Goal: Entertainment & Leisure: Consume media (video, audio)

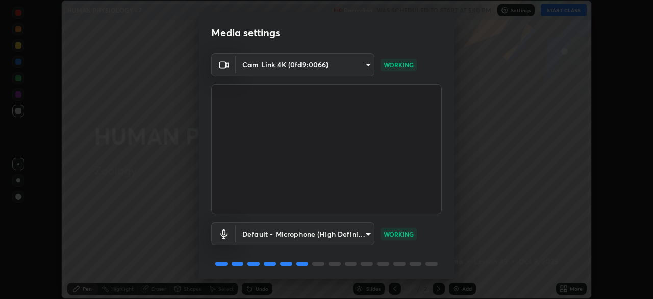
scroll to position [36, 0]
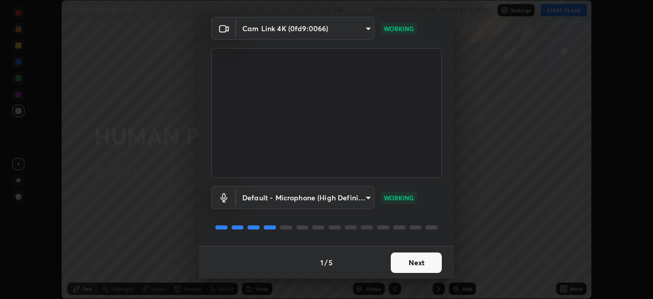
click at [419, 262] on button "Next" at bounding box center [416, 262] width 51 height 20
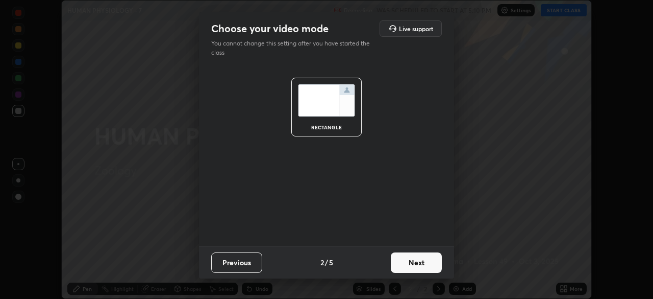
scroll to position [0, 0]
click at [424, 264] on button "Next" at bounding box center [416, 262] width 51 height 20
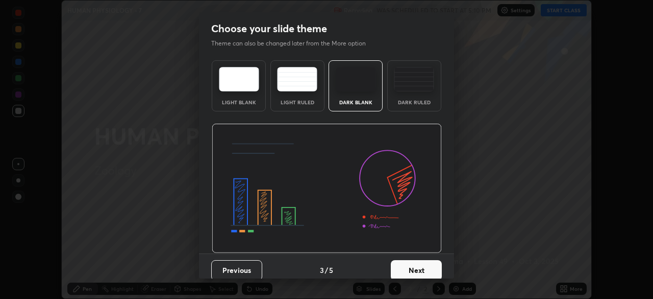
scroll to position [8, 0]
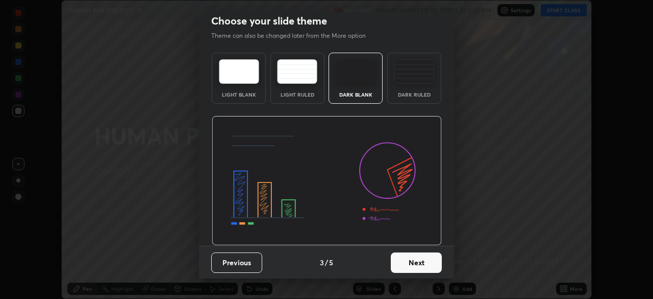
click at [414, 261] on button "Next" at bounding box center [416, 262] width 51 height 20
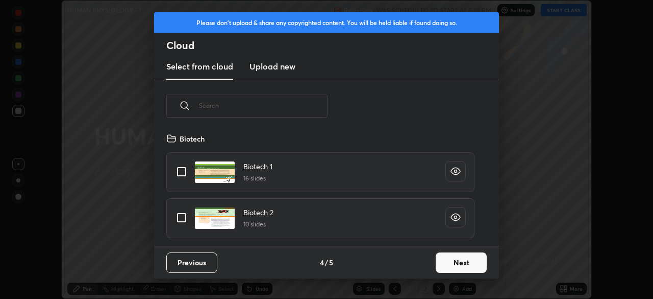
scroll to position [113, 328]
click at [453, 264] on button "Next" at bounding box center [461, 262] width 51 height 20
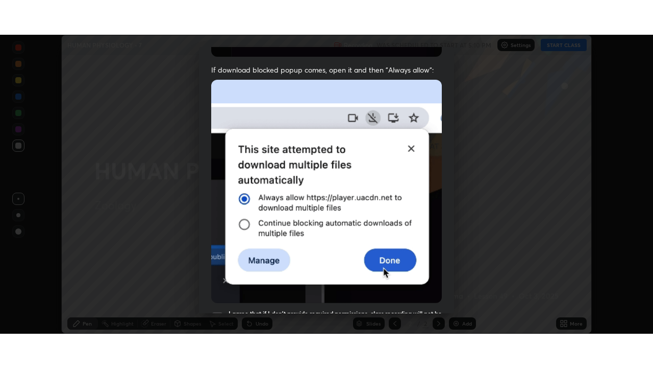
scroll to position [245, 0]
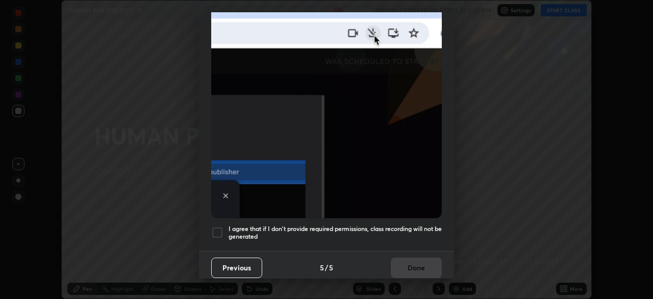
click at [378, 225] on h5 "I agree that if I don't provide required permissions, class recording will not …" at bounding box center [335, 233] width 213 height 16
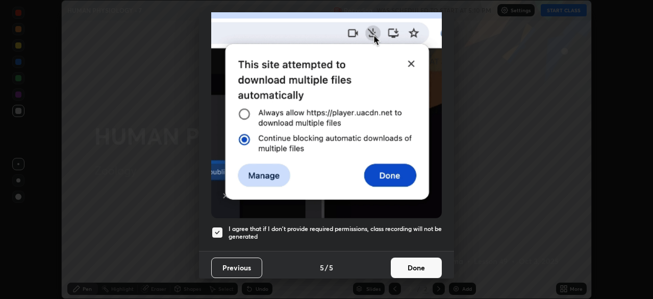
click at [409, 263] on button "Done" at bounding box center [416, 267] width 51 height 20
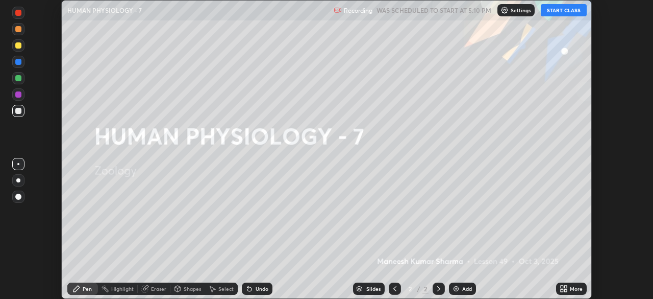
click at [554, 16] on button "START CLASS" at bounding box center [564, 10] width 46 height 12
click at [456, 289] on img at bounding box center [456, 288] width 8 height 8
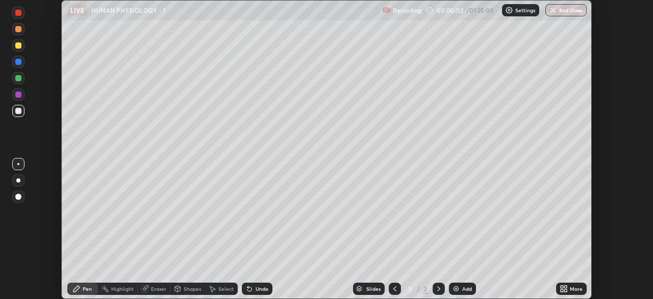
click at [562, 289] on icon at bounding box center [562, 290] width 3 height 3
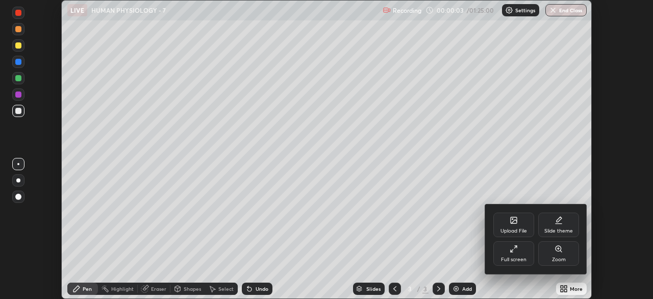
click at [517, 257] on div "Full screen" at bounding box center [514, 259] width 26 height 5
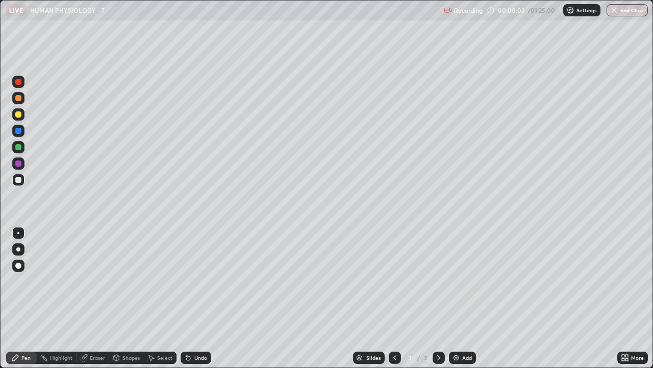
scroll to position [368, 653]
click at [18, 249] on div at bounding box center [18, 249] width 4 height 4
click at [19, 115] on div at bounding box center [18, 114] width 6 height 6
click at [129, 298] on div "Shapes" at bounding box center [131, 357] width 17 height 5
click at [19, 180] on div at bounding box center [18, 180] width 6 height 6
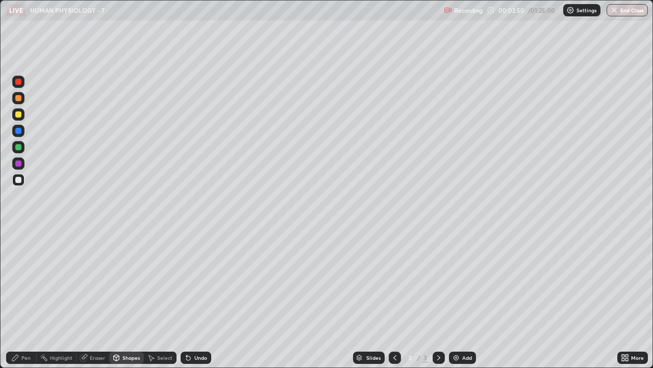
click at [29, 298] on div "Pen" at bounding box center [25, 357] width 9 height 5
click at [131, 298] on div "Shapes" at bounding box center [131, 357] width 17 height 5
click at [31, 298] on div "Pen" at bounding box center [21, 357] width 31 height 12
click at [132, 298] on div "Shapes" at bounding box center [131, 357] width 17 height 5
click at [26, 298] on div at bounding box center [18, 211] width 16 height 274
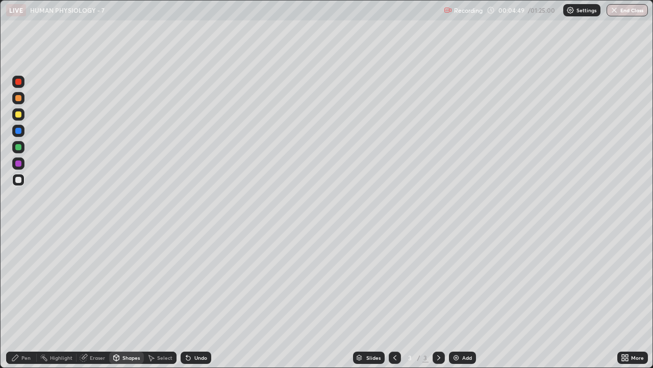
click at [23, 298] on div "Pen" at bounding box center [21, 357] width 31 height 12
click at [123, 298] on div "Shapes" at bounding box center [131, 357] width 17 height 5
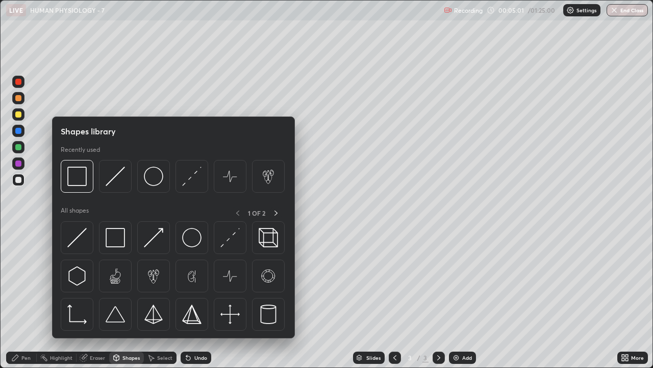
click at [26, 298] on div at bounding box center [18, 211] width 16 height 274
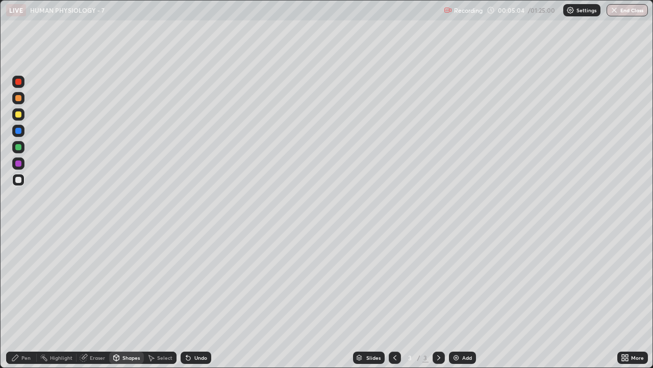
click at [459, 298] on img at bounding box center [456, 357] width 8 height 8
click at [21, 298] on div "Pen" at bounding box center [25, 357] width 9 height 5
click at [199, 298] on div "Undo" at bounding box center [200, 357] width 13 height 5
click at [200, 298] on div "Undo" at bounding box center [200, 357] width 13 height 5
click at [198, 298] on div "Undo" at bounding box center [200, 357] width 13 height 5
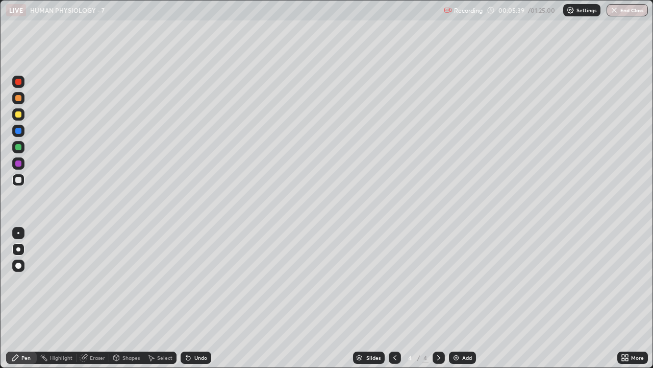
click at [199, 298] on div "Undo" at bounding box center [200, 357] width 13 height 5
click at [394, 298] on icon at bounding box center [395, 357] width 3 height 5
click at [459, 298] on img at bounding box center [456, 357] width 8 height 8
click at [394, 298] on icon at bounding box center [395, 357] width 3 height 5
click at [132, 298] on div "Shapes" at bounding box center [131, 357] width 17 height 5
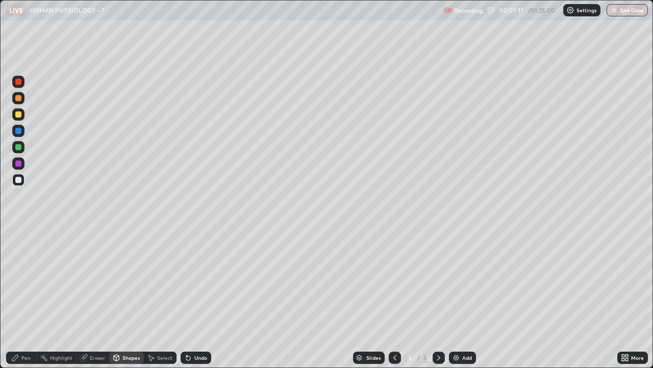
click at [23, 298] on div "Pen" at bounding box center [25, 357] width 9 height 5
click at [438, 298] on icon at bounding box center [439, 357] width 8 height 8
click at [395, 298] on icon at bounding box center [395, 357] width 3 height 5
click at [463, 298] on div "Add" at bounding box center [468, 357] width 10 height 5
click at [457, 298] on div "Add" at bounding box center [462, 357] width 27 height 12
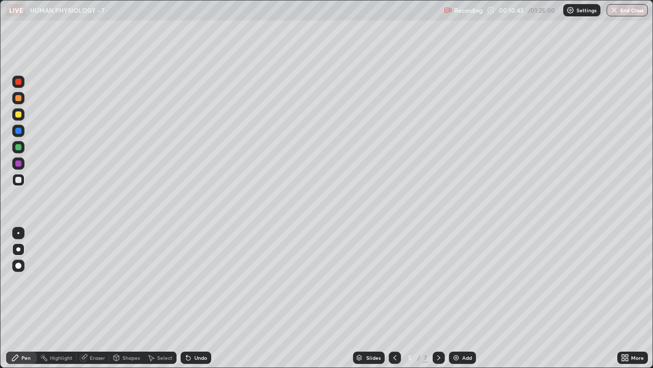
click at [395, 298] on icon at bounding box center [395, 357] width 8 height 8
click at [20, 115] on div at bounding box center [18, 114] width 6 height 6
click at [131, 298] on div "Shapes" at bounding box center [131, 357] width 17 height 5
click at [21, 182] on div at bounding box center [18, 180] width 6 height 6
click at [18, 298] on icon at bounding box center [15, 357] width 8 height 8
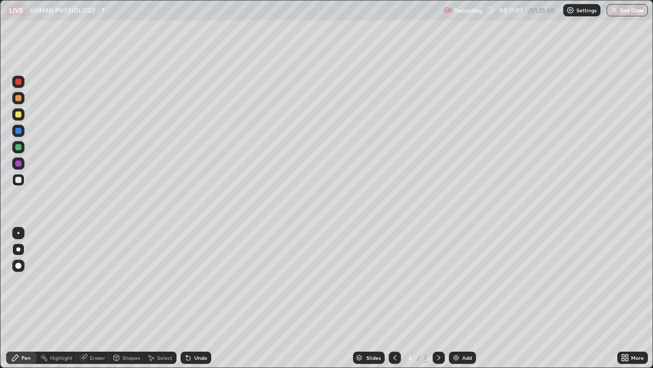
click at [192, 298] on div "Undo" at bounding box center [196, 357] width 31 height 12
click at [194, 298] on div "Undo" at bounding box center [200, 357] width 13 height 5
click at [194, 298] on div "Undo" at bounding box center [196, 357] width 31 height 12
click at [196, 298] on div "Undo" at bounding box center [196, 357] width 31 height 12
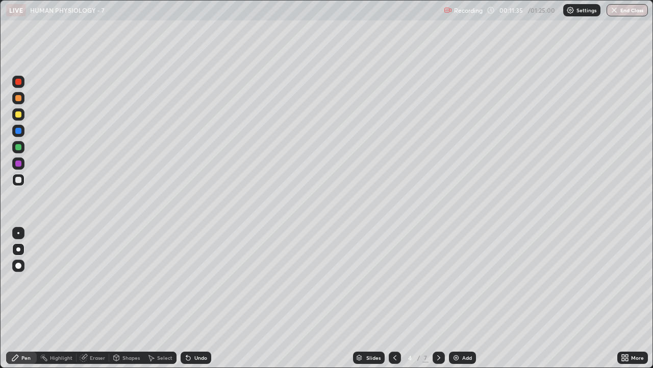
click at [124, 298] on div "Shapes" at bounding box center [131, 357] width 17 height 5
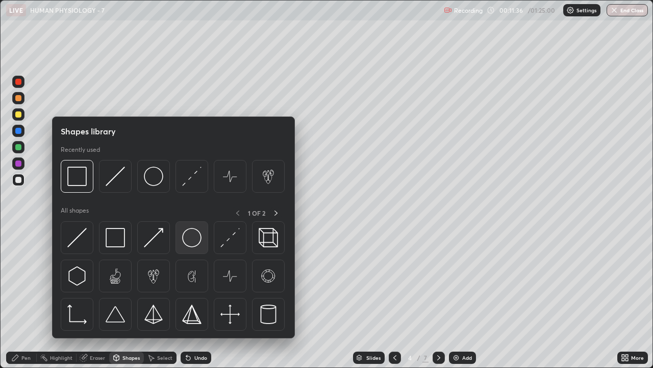
click at [193, 244] on img at bounding box center [191, 237] width 19 height 19
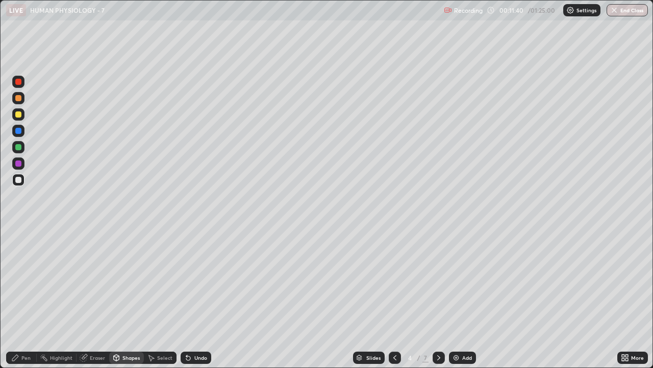
click at [29, 298] on div "Pen" at bounding box center [25, 357] width 9 height 5
click at [196, 298] on div "Undo" at bounding box center [200, 357] width 13 height 5
click at [197, 298] on div "Undo" at bounding box center [200, 357] width 13 height 5
click at [21, 119] on div at bounding box center [18, 114] width 12 height 12
click at [19, 163] on div at bounding box center [18, 163] width 6 height 6
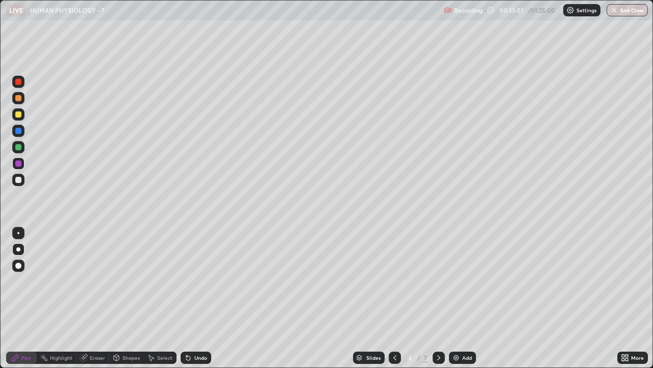
click at [458, 298] on img at bounding box center [456, 357] width 8 height 8
click at [394, 298] on icon at bounding box center [395, 357] width 8 height 8
click at [18, 180] on div at bounding box center [18, 180] width 6 height 6
click at [466, 298] on div "Add" at bounding box center [468, 357] width 10 height 5
click at [389, 298] on div at bounding box center [395, 357] width 12 height 12
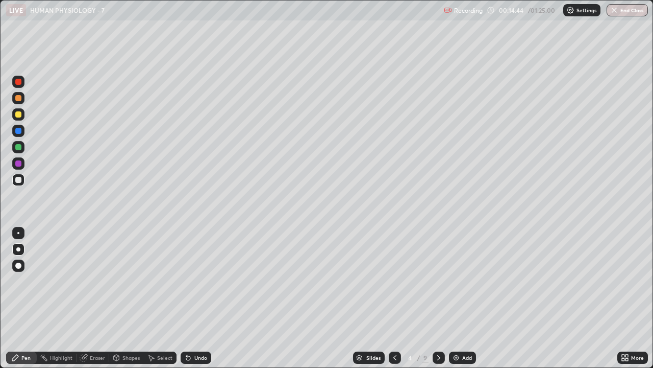
click at [19, 98] on div at bounding box center [18, 98] width 6 height 6
click at [24, 179] on div at bounding box center [18, 180] width 12 height 12
click at [20, 135] on div at bounding box center [18, 131] width 12 height 12
click at [20, 184] on div at bounding box center [18, 180] width 12 height 12
click at [20, 113] on div at bounding box center [18, 114] width 6 height 6
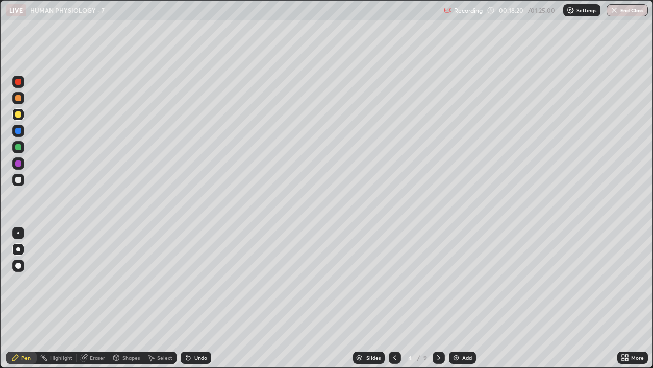
click at [464, 298] on div "Add" at bounding box center [468, 357] width 10 height 5
click at [395, 298] on icon at bounding box center [395, 357] width 8 height 8
click at [394, 298] on icon at bounding box center [395, 357] width 8 height 8
click at [436, 298] on div at bounding box center [439, 357] width 12 height 12
click at [395, 298] on icon at bounding box center [395, 357] width 8 height 8
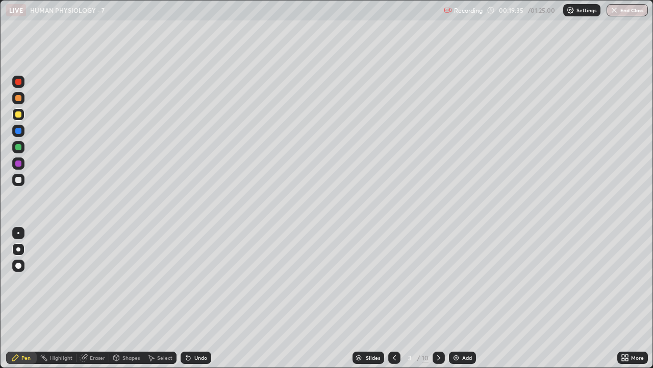
click at [437, 298] on icon at bounding box center [439, 357] width 8 height 8
click at [460, 298] on div "Add" at bounding box center [462, 357] width 27 height 12
click at [18, 180] on div at bounding box center [18, 180] width 6 height 6
click at [121, 298] on div "Shapes" at bounding box center [126, 357] width 35 height 12
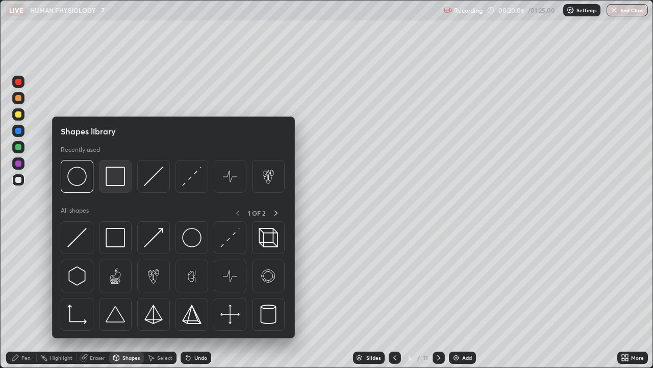
click at [114, 184] on img at bounding box center [115, 175] width 19 height 19
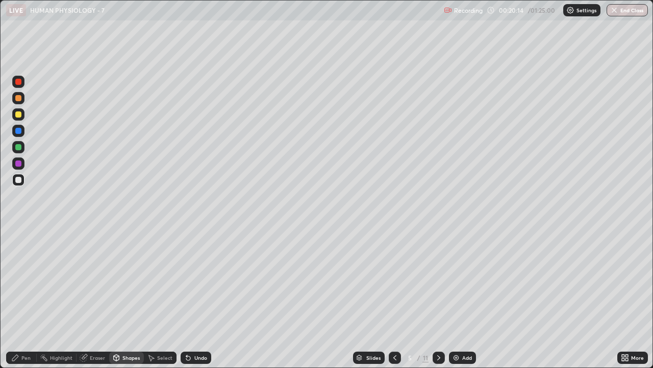
click at [35, 298] on div "Pen" at bounding box center [21, 357] width 31 height 12
click at [99, 298] on div "Eraser" at bounding box center [93, 357] width 33 height 12
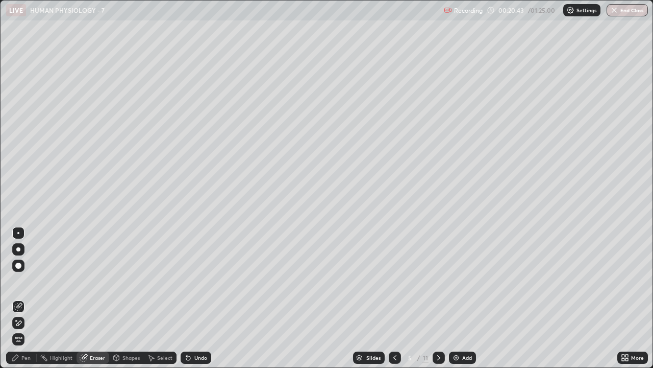
click at [21, 298] on div "Pen" at bounding box center [25, 357] width 9 height 5
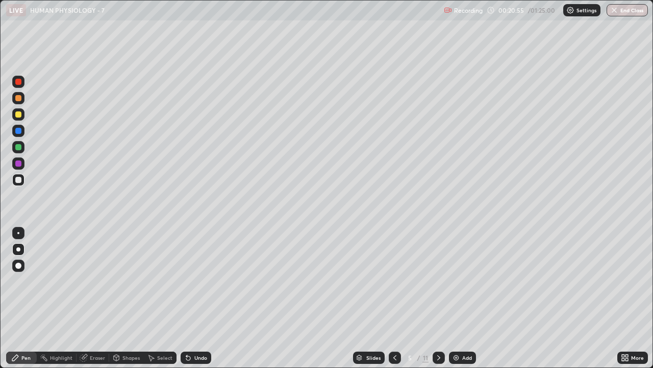
click at [458, 298] on img at bounding box center [456, 357] width 8 height 8
click at [394, 298] on icon at bounding box center [395, 357] width 8 height 8
click at [99, 298] on div "Eraser" at bounding box center [97, 357] width 15 height 5
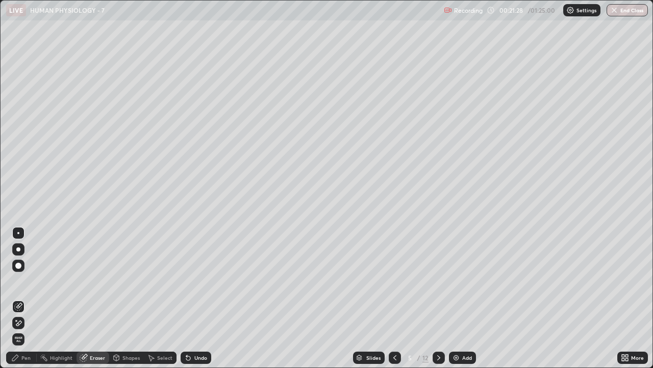
click at [18, 298] on div "Pen" at bounding box center [21, 357] width 31 height 12
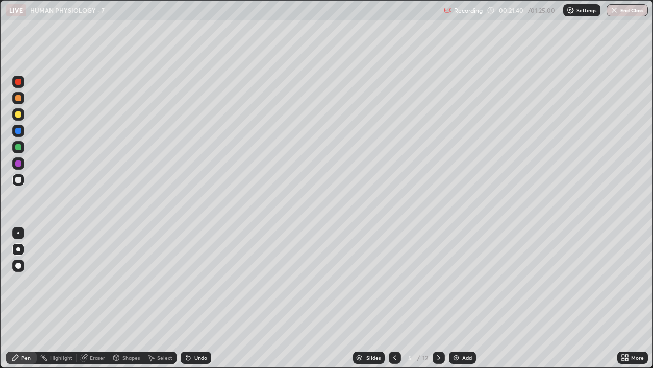
click at [18, 149] on div at bounding box center [18, 147] width 6 height 6
click at [20, 184] on div at bounding box center [18, 180] width 12 height 12
click at [131, 298] on div "Shapes" at bounding box center [131, 357] width 17 height 5
click at [31, 298] on div "Pen" at bounding box center [21, 357] width 31 height 12
click at [19, 131] on div at bounding box center [18, 131] width 6 height 6
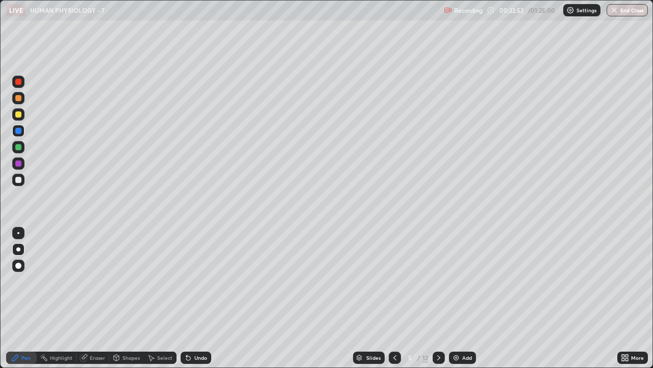
click at [22, 86] on div at bounding box center [18, 82] width 12 height 12
click at [117, 298] on icon at bounding box center [117, 357] width 6 height 6
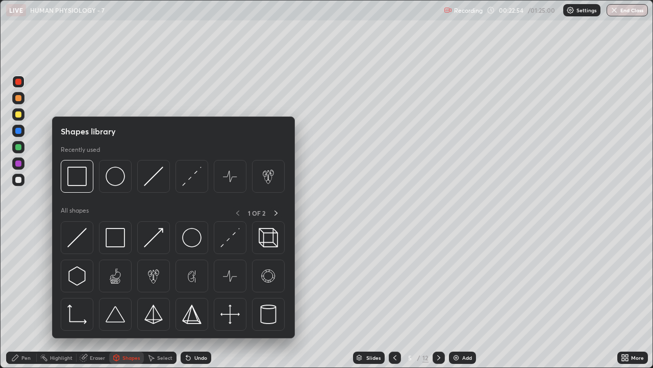
click at [23, 293] on div at bounding box center [18, 211] width 16 height 274
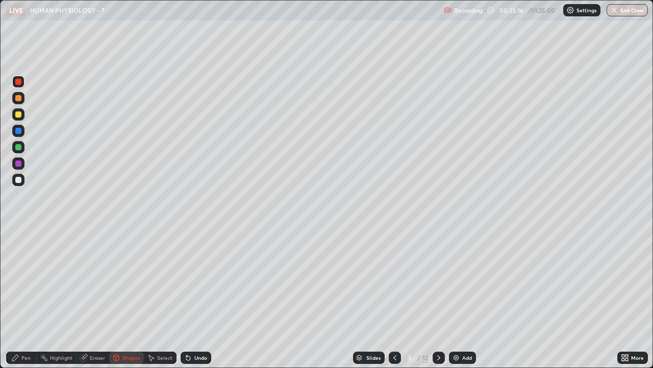
click at [25, 298] on div "Pen" at bounding box center [25, 357] width 9 height 5
click at [463, 298] on div "Add" at bounding box center [468, 357] width 10 height 5
click at [395, 298] on icon at bounding box center [395, 357] width 8 height 8
click at [461, 298] on div "Add" at bounding box center [462, 357] width 27 height 12
click at [20, 115] on div at bounding box center [18, 114] width 6 height 6
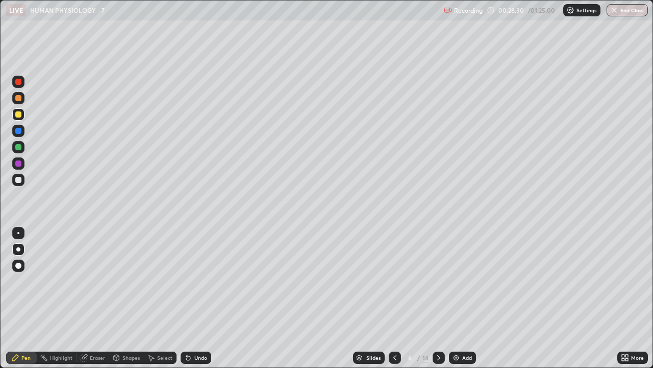
click at [132, 298] on div "Shapes" at bounding box center [131, 357] width 17 height 5
click at [24, 298] on div "Pen" at bounding box center [25, 357] width 9 height 5
click at [19, 180] on div at bounding box center [18, 180] width 6 height 6
click at [458, 298] on img at bounding box center [456, 357] width 8 height 8
click at [22, 116] on div at bounding box center [18, 114] width 12 height 12
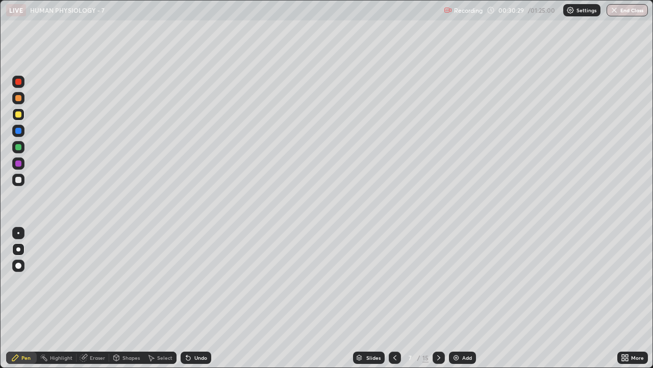
click at [116, 298] on icon at bounding box center [116, 359] width 0 height 4
click at [23, 183] on div at bounding box center [18, 180] width 12 height 12
click at [194, 298] on div "Undo" at bounding box center [196, 357] width 31 height 12
click at [24, 298] on div "Pen" at bounding box center [25, 357] width 9 height 5
click at [23, 119] on div at bounding box center [18, 114] width 12 height 16
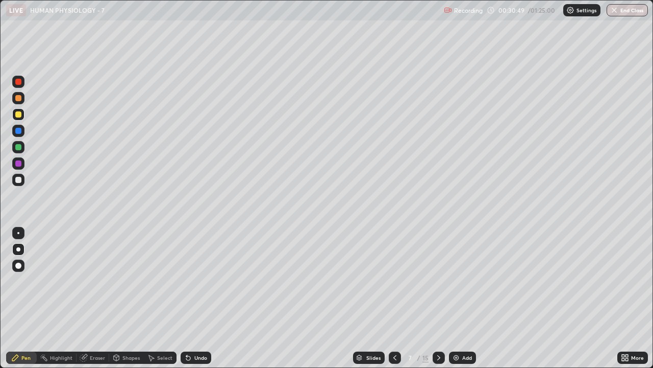
click at [199, 298] on div "Undo" at bounding box center [200, 357] width 13 height 5
click at [200, 298] on div "Undo" at bounding box center [200, 357] width 13 height 5
click at [130, 298] on div "Shapes" at bounding box center [131, 357] width 17 height 5
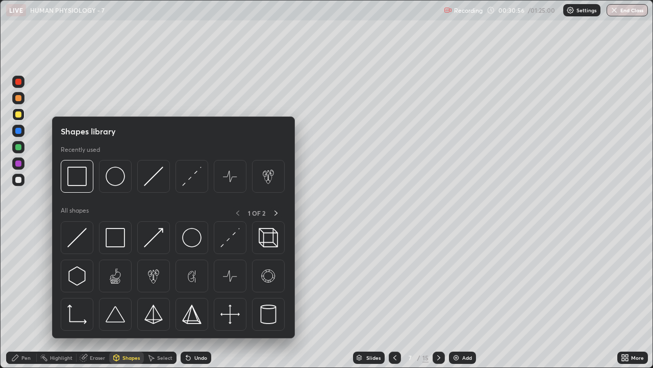
click at [25, 298] on div at bounding box center [18, 211] width 16 height 274
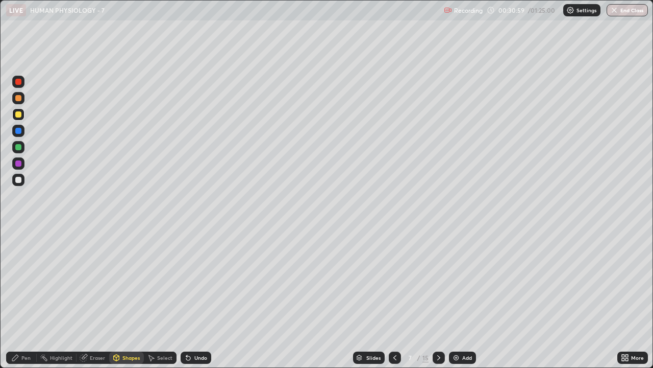
click at [20, 182] on div at bounding box center [18, 180] width 6 height 6
click at [26, 298] on div "Pen" at bounding box center [25, 357] width 9 height 5
click at [23, 119] on div at bounding box center [18, 114] width 12 height 16
click at [130, 298] on div "Shapes" at bounding box center [131, 357] width 17 height 5
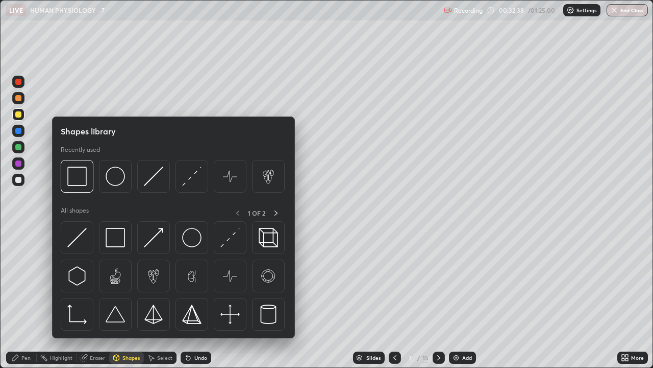
click at [23, 294] on div at bounding box center [18, 211] width 16 height 274
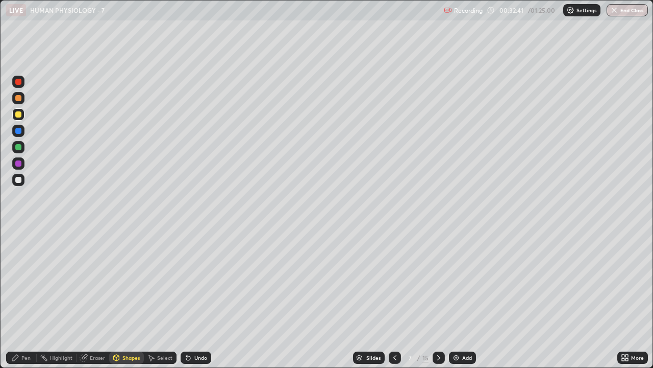
click at [21, 181] on div at bounding box center [18, 180] width 6 height 6
click at [202, 298] on div "Undo" at bounding box center [196, 357] width 31 height 12
click at [32, 298] on div "Pen" at bounding box center [21, 357] width 31 height 12
click at [455, 298] on img at bounding box center [456, 357] width 8 height 8
click at [21, 118] on div at bounding box center [18, 114] width 12 height 12
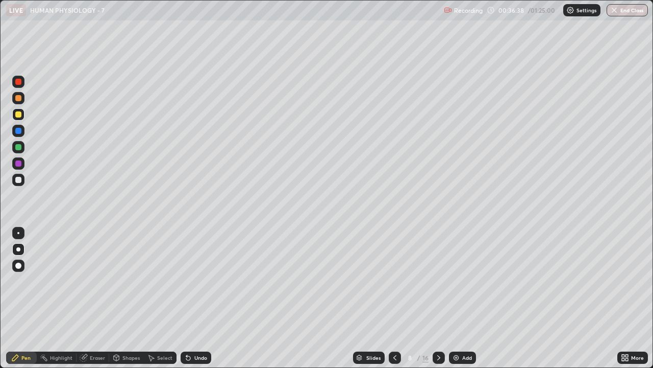
click at [128, 298] on div "Shapes" at bounding box center [131, 357] width 17 height 5
click at [18, 298] on div at bounding box center [18, 211] width 16 height 274
click at [23, 298] on div "Pen" at bounding box center [25, 357] width 9 height 5
click at [18, 164] on div at bounding box center [18, 163] width 6 height 6
click at [132, 298] on div "Shapes" at bounding box center [131, 357] width 17 height 5
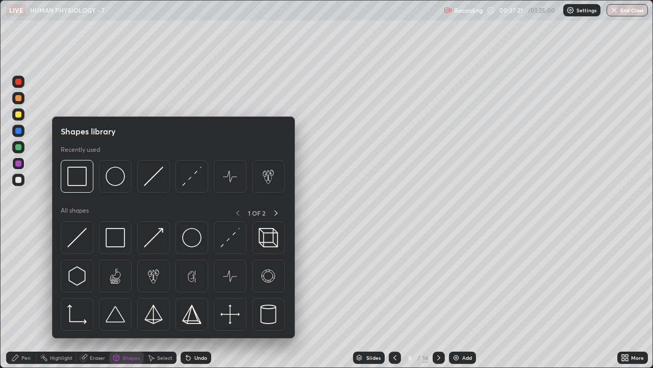
click at [16, 297] on div at bounding box center [18, 211] width 16 height 274
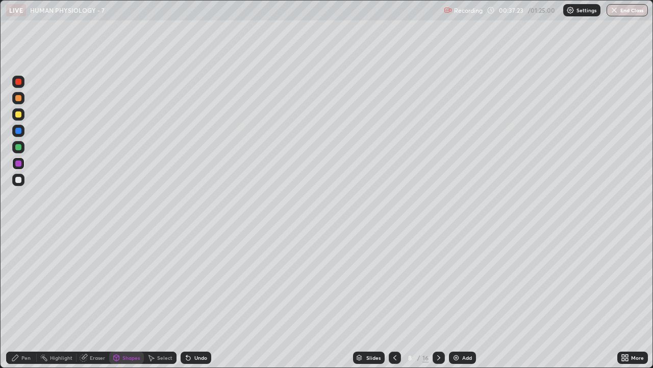
click at [18, 181] on div at bounding box center [18, 180] width 6 height 6
click at [193, 298] on div "Undo" at bounding box center [196, 357] width 31 height 12
click at [18, 298] on icon at bounding box center [15, 357] width 8 height 8
click at [458, 298] on img at bounding box center [456, 357] width 8 height 8
click at [22, 117] on div at bounding box center [18, 114] width 12 height 12
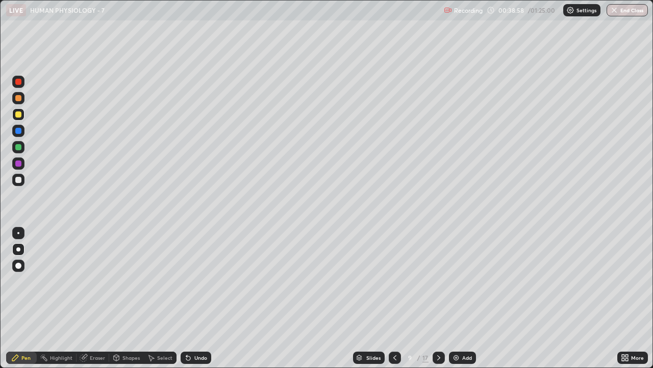
click at [22, 165] on div at bounding box center [18, 163] width 12 height 12
click at [394, 298] on icon at bounding box center [395, 357] width 8 height 8
click at [457, 298] on img at bounding box center [456, 357] width 8 height 8
click at [439, 298] on icon at bounding box center [439, 357] width 8 height 8
click at [394, 298] on icon at bounding box center [395, 357] width 8 height 8
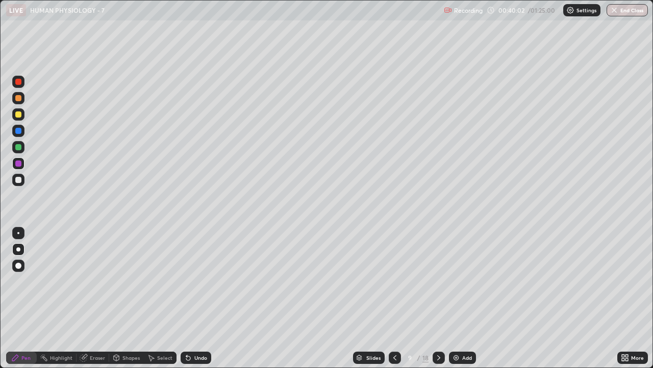
click at [21, 118] on div at bounding box center [18, 114] width 12 height 12
click at [18, 180] on div at bounding box center [18, 180] width 6 height 6
click at [131, 298] on div "Shapes" at bounding box center [131, 357] width 17 height 5
click at [29, 298] on div "Erase all" at bounding box center [18, 183] width 25 height 327
click at [24, 298] on div "Pen" at bounding box center [25, 357] width 9 height 5
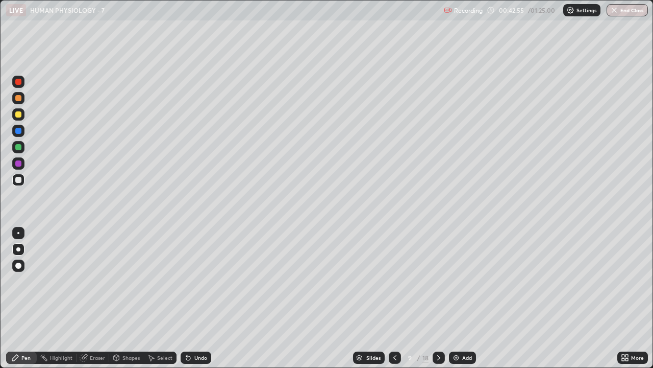
click at [456, 298] on img at bounding box center [456, 357] width 8 height 8
click at [394, 298] on icon at bounding box center [395, 357] width 8 height 8
click at [433, 298] on div at bounding box center [439, 357] width 12 height 12
click at [394, 298] on icon at bounding box center [395, 357] width 8 height 8
click at [126, 298] on div "Shapes" at bounding box center [131, 357] width 17 height 5
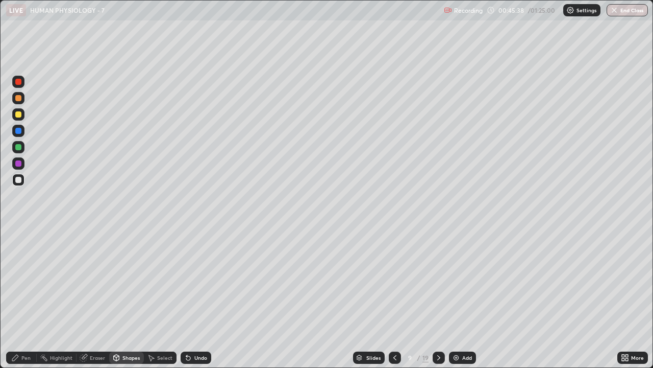
click at [23, 298] on div "Pen" at bounding box center [25, 357] width 9 height 5
click at [456, 298] on img at bounding box center [456, 357] width 8 height 8
click at [18, 117] on div at bounding box center [18, 114] width 6 height 6
click at [454, 298] on img at bounding box center [457, 357] width 8 height 8
click at [22, 181] on div at bounding box center [18, 180] width 12 height 12
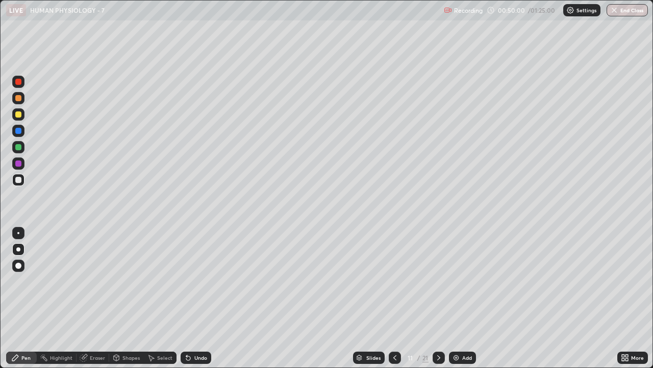
click at [395, 298] on icon at bounding box center [395, 357] width 8 height 8
click at [455, 298] on img at bounding box center [456, 357] width 8 height 8
click at [23, 116] on div at bounding box center [18, 114] width 12 height 12
click at [131, 298] on div "Shapes" at bounding box center [131, 357] width 17 height 5
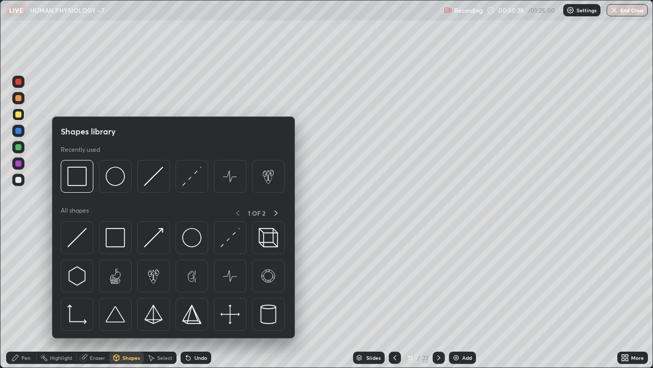
click at [29, 298] on div "Erase all" at bounding box center [18, 183] width 25 height 327
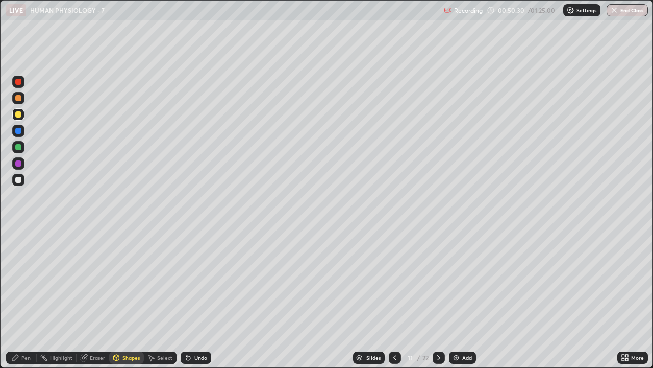
click at [23, 181] on div at bounding box center [18, 180] width 12 height 12
click at [192, 298] on div "Undo" at bounding box center [196, 357] width 31 height 12
click at [16, 298] on icon at bounding box center [15, 357] width 8 height 8
click at [469, 298] on div "Add" at bounding box center [462, 357] width 27 height 12
click at [24, 118] on div at bounding box center [18, 114] width 12 height 16
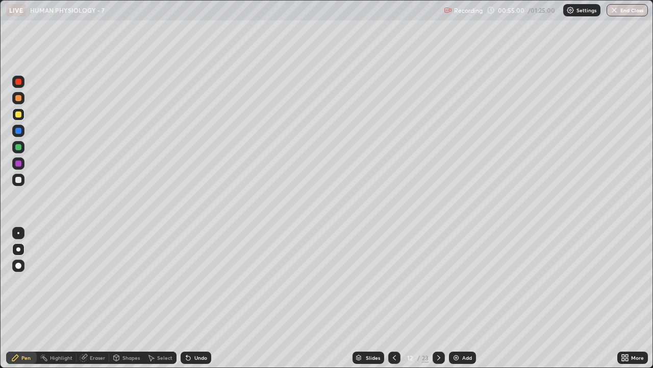
click at [452, 298] on div "Add" at bounding box center [462, 357] width 27 height 12
click at [22, 181] on div at bounding box center [18, 180] width 12 height 12
click at [393, 298] on icon at bounding box center [394, 357] width 3 height 5
click at [459, 298] on img at bounding box center [456, 357] width 8 height 8
click at [132, 298] on div "Shapes" at bounding box center [131, 357] width 17 height 5
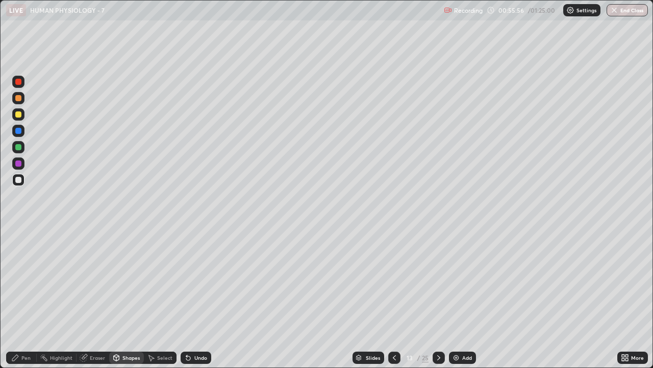
click at [27, 298] on div "Pen" at bounding box center [25, 357] width 9 height 5
click at [126, 298] on div "Shapes" at bounding box center [131, 357] width 17 height 5
click at [132, 298] on div "Shapes" at bounding box center [131, 357] width 17 height 5
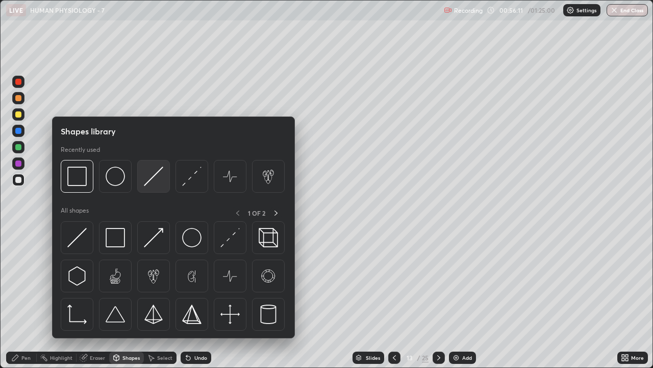
click at [153, 182] on img at bounding box center [153, 175] width 19 height 19
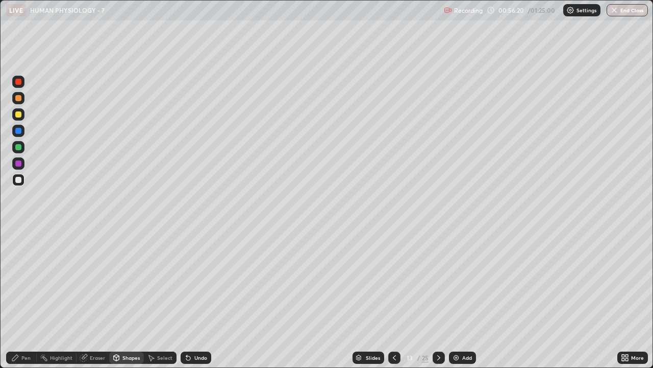
click at [29, 298] on div "Pen" at bounding box center [21, 357] width 31 height 12
click at [463, 298] on div "Add" at bounding box center [468, 357] width 10 height 5
click at [22, 115] on div at bounding box center [18, 114] width 12 height 12
click at [394, 298] on icon at bounding box center [395, 357] width 8 height 8
click at [461, 298] on div "Add" at bounding box center [462, 357] width 27 height 12
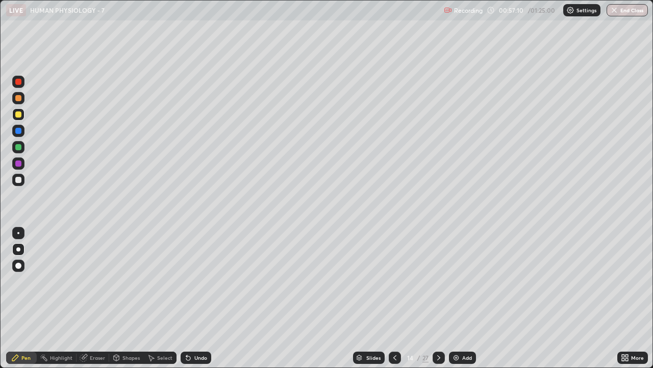
click at [19, 180] on div at bounding box center [18, 180] width 6 height 6
click at [19, 117] on div at bounding box center [18, 114] width 6 height 6
click at [392, 298] on icon at bounding box center [395, 357] width 8 height 8
click at [389, 298] on div at bounding box center [395, 357] width 12 height 12
click at [461, 298] on div "Add" at bounding box center [462, 357] width 27 height 12
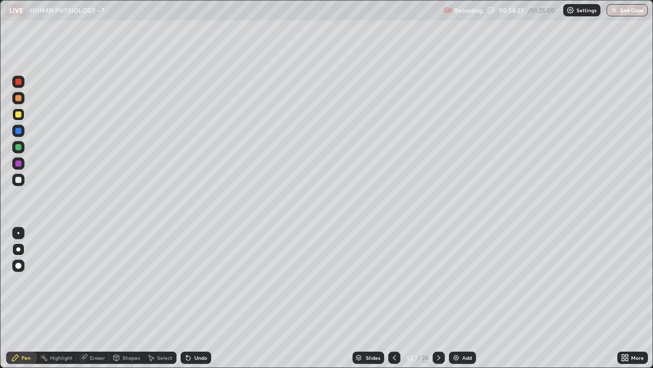
click at [194, 298] on div "Undo" at bounding box center [200, 357] width 13 height 5
click at [135, 298] on div "Shapes" at bounding box center [131, 357] width 17 height 5
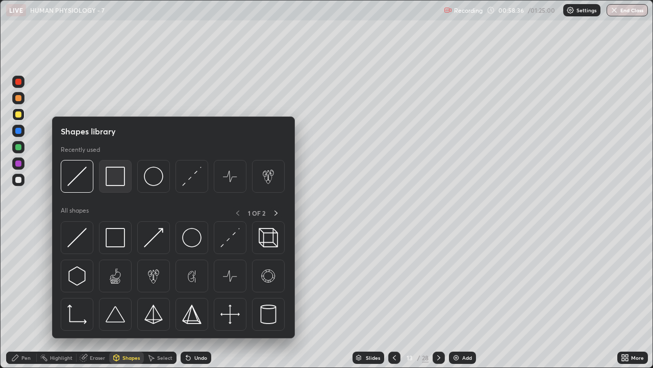
click at [115, 180] on img at bounding box center [115, 175] width 19 height 19
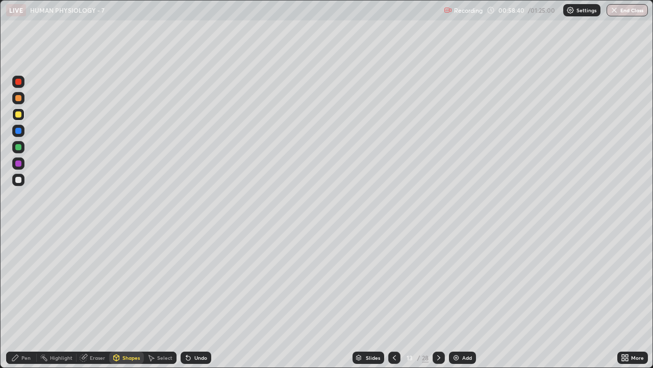
click at [23, 183] on div at bounding box center [18, 180] width 12 height 12
click at [458, 298] on div "Add" at bounding box center [462, 357] width 27 height 12
click at [25, 298] on div "Pen" at bounding box center [21, 357] width 31 height 12
click at [394, 298] on icon at bounding box center [395, 357] width 8 height 8
click at [192, 298] on div "Undo" at bounding box center [196, 357] width 31 height 12
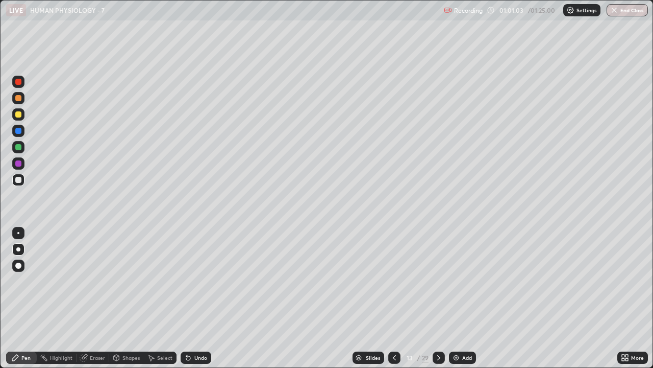
click at [20, 117] on div at bounding box center [18, 114] width 12 height 12
click at [20, 168] on div at bounding box center [18, 163] width 12 height 12
click at [21, 181] on div at bounding box center [18, 180] width 6 height 6
click at [129, 298] on div "Shapes" at bounding box center [131, 357] width 17 height 5
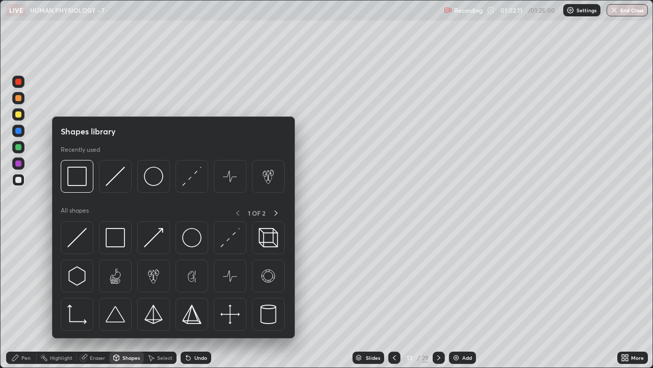
click at [24, 294] on div at bounding box center [18, 211] width 16 height 274
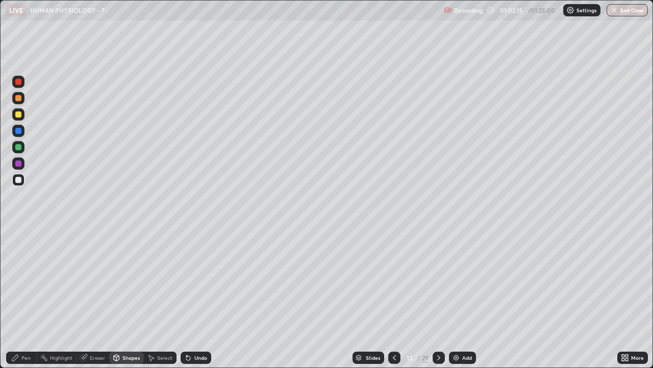
click at [23, 298] on div "Pen" at bounding box center [25, 357] width 9 height 5
click at [21, 119] on div at bounding box center [18, 114] width 12 height 12
click at [92, 298] on div "Eraser" at bounding box center [97, 357] width 15 height 5
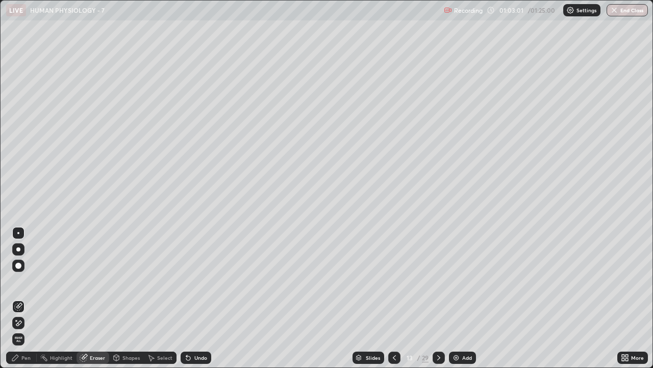
click at [26, 298] on div "Pen" at bounding box center [25, 357] width 9 height 5
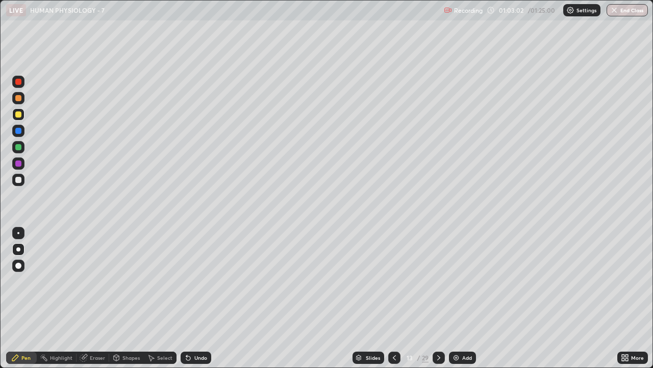
click at [17, 162] on div at bounding box center [18, 163] width 6 height 6
click at [20, 181] on div at bounding box center [18, 180] width 6 height 6
click at [22, 151] on div at bounding box center [18, 147] width 12 height 12
click at [19, 182] on div at bounding box center [18, 180] width 6 height 6
click at [88, 298] on div "Eraser" at bounding box center [93, 357] width 33 height 12
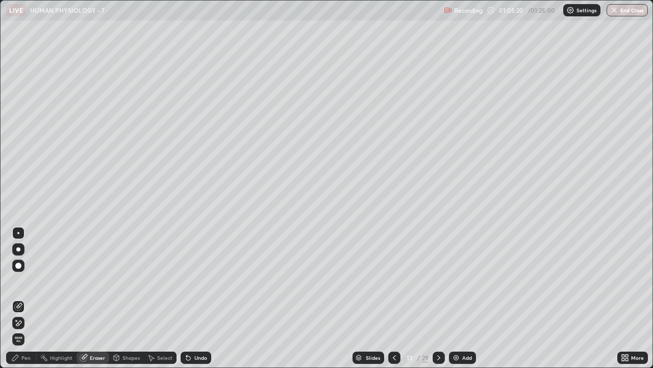
click at [26, 298] on div "Pen" at bounding box center [25, 357] width 9 height 5
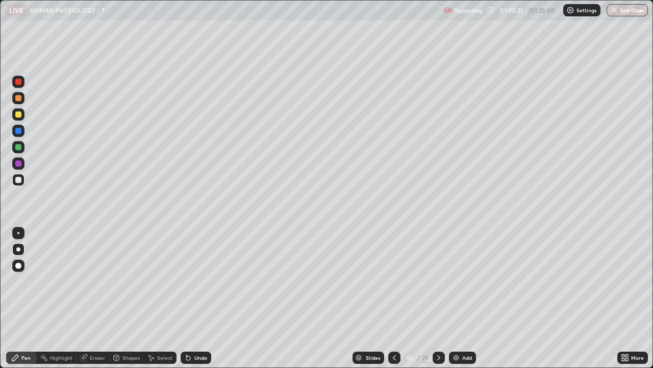
click at [20, 115] on div at bounding box center [18, 114] width 6 height 6
click at [19, 163] on div at bounding box center [18, 163] width 6 height 6
click at [99, 298] on div "Eraser" at bounding box center [97, 357] width 15 height 5
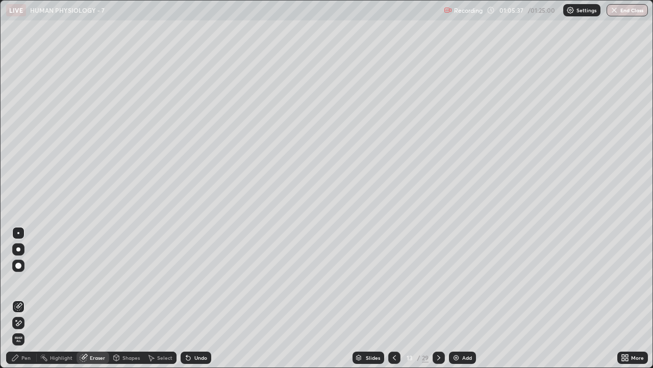
click at [21, 298] on div "Pen" at bounding box center [21, 357] width 31 height 12
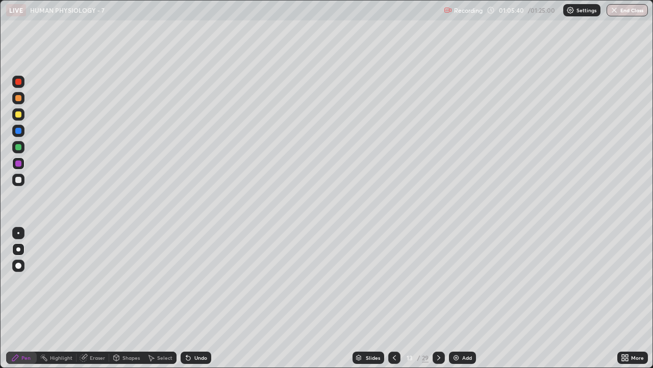
click at [18, 180] on div at bounding box center [18, 180] width 6 height 6
click at [88, 298] on div "Eraser" at bounding box center [93, 357] width 33 height 12
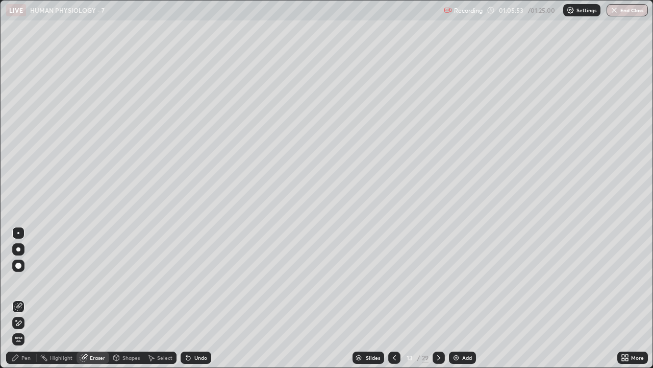
click at [27, 298] on div "Pen" at bounding box center [25, 357] width 9 height 5
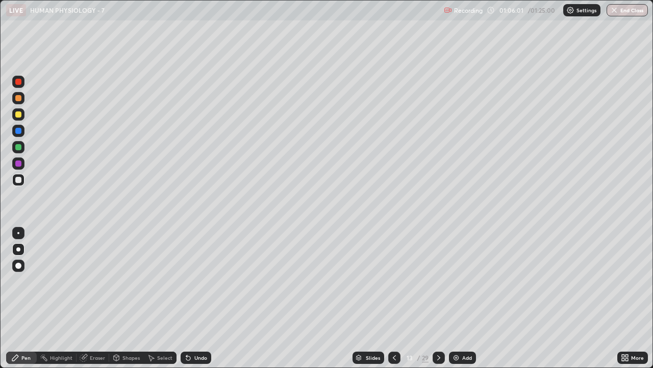
click at [464, 298] on div "Add" at bounding box center [462, 357] width 27 height 12
click at [395, 298] on div at bounding box center [394, 357] width 12 height 12
click at [468, 298] on div "Add" at bounding box center [468, 357] width 10 height 5
click at [17, 115] on div at bounding box center [18, 114] width 6 height 6
click at [198, 298] on div "Undo" at bounding box center [200, 357] width 13 height 5
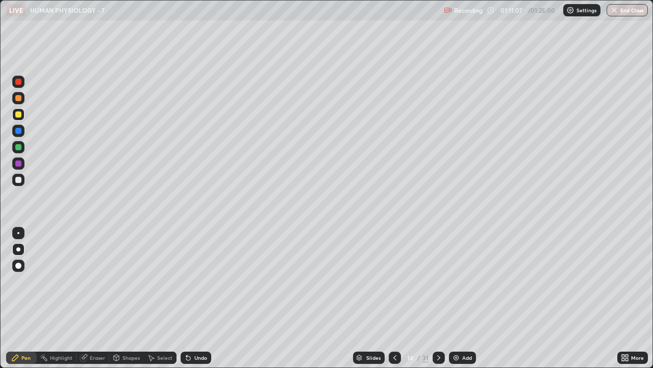
click at [21, 180] on div at bounding box center [18, 180] width 6 height 6
click at [614, 12] on img "button" at bounding box center [615, 10] width 8 height 8
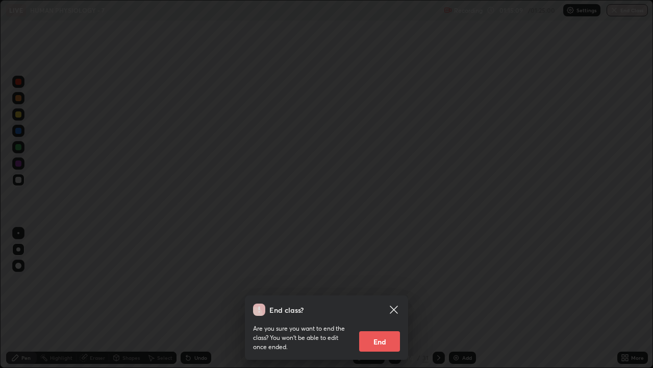
click at [387, 298] on button "End" at bounding box center [379, 341] width 41 height 20
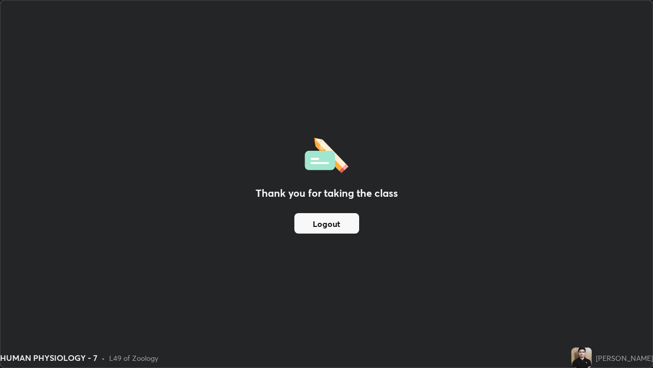
click at [347, 224] on button "Logout" at bounding box center [327, 223] width 65 height 20
click at [349, 221] on button "Logout" at bounding box center [327, 223] width 65 height 20
